Goal: Transaction & Acquisition: Purchase product/service

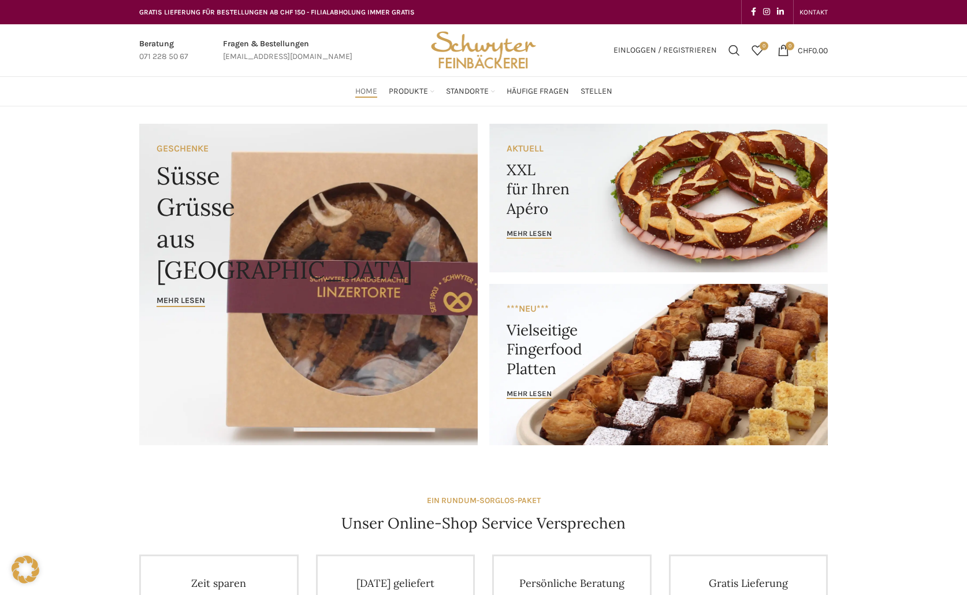
click at [310, 335] on link "Banner link" at bounding box center [308, 284] width 339 height 321
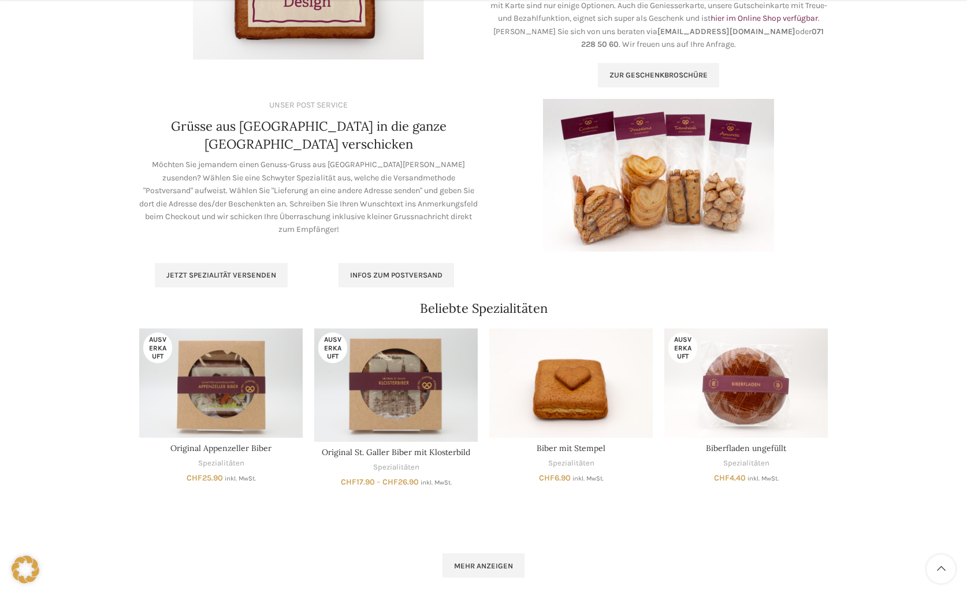
scroll to position [636, 0]
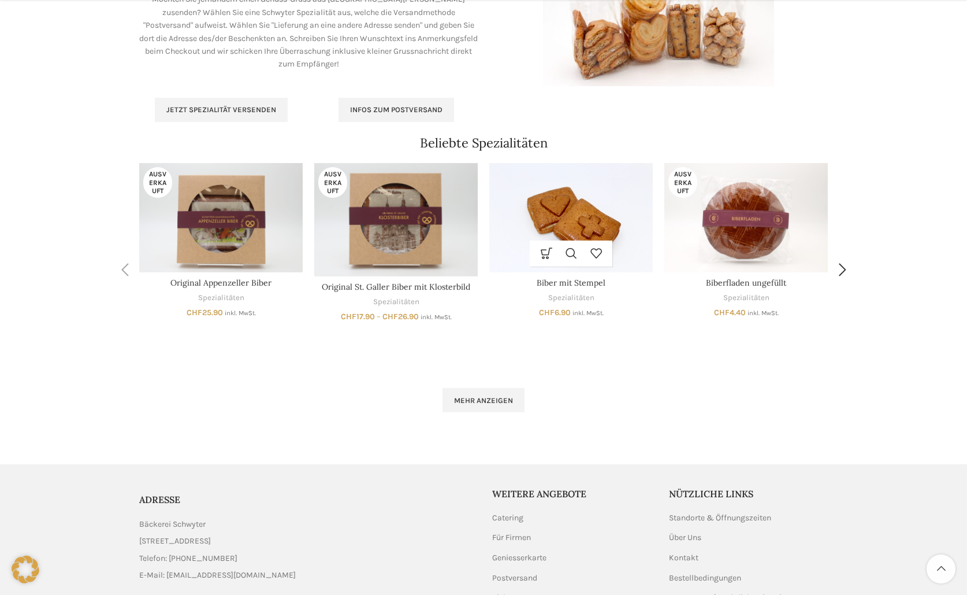
click at [606, 235] on img "Biber mit Stempel" at bounding box center [571, 217] width 164 height 109
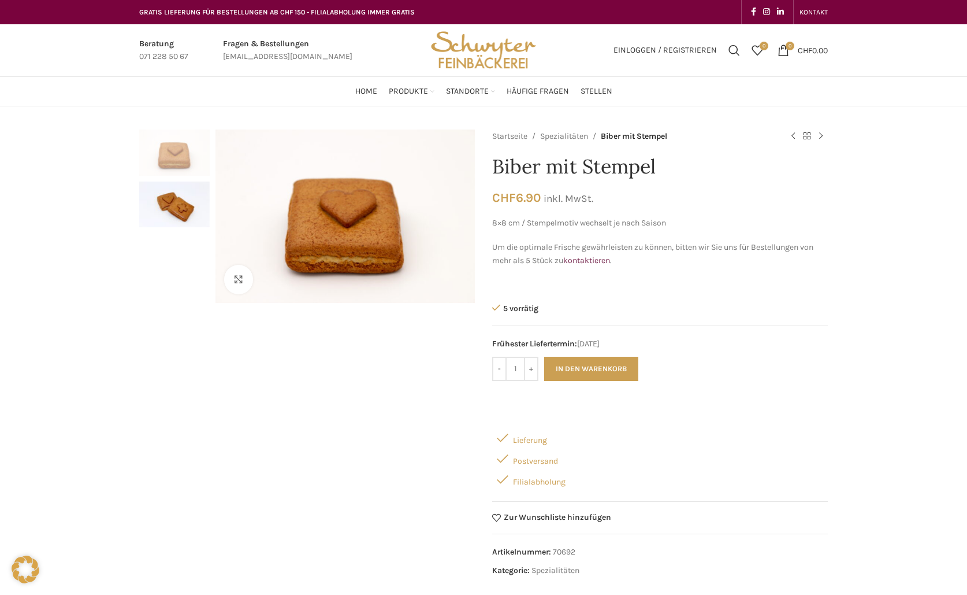
click at [175, 205] on img "2 / 2" at bounding box center [174, 204] width 70 height 46
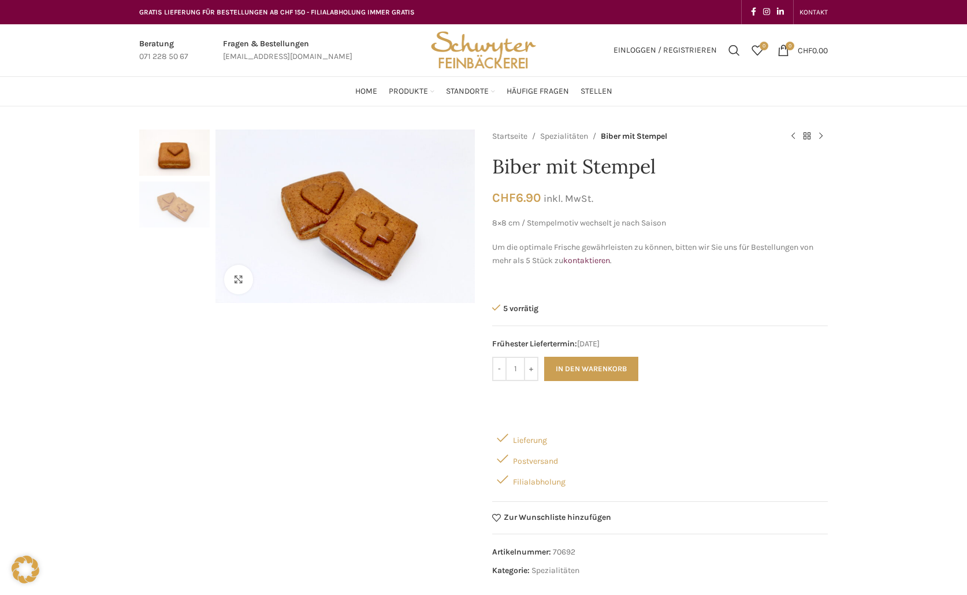
click at [170, 169] on img "1 / 2" at bounding box center [174, 152] width 70 height 46
